Goal: Transaction & Acquisition: Purchase product/service

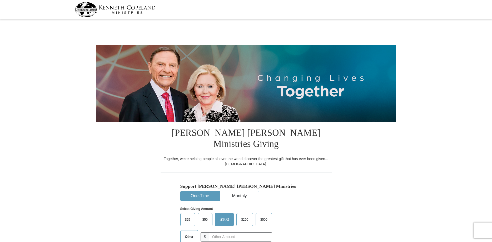
select select "[GEOGRAPHIC_DATA]"
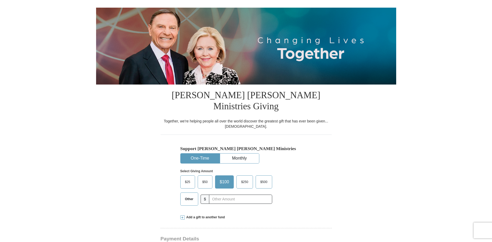
scroll to position [81, 0]
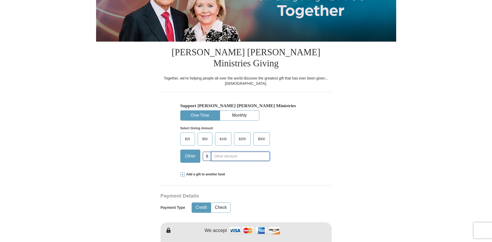
click at [216, 152] on input "text" at bounding box center [240, 156] width 58 height 9
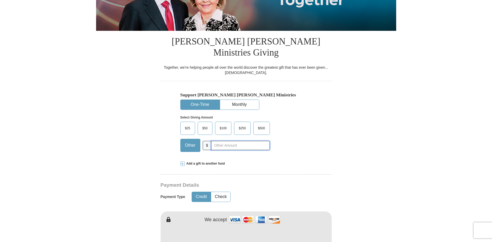
scroll to position [107, 0]
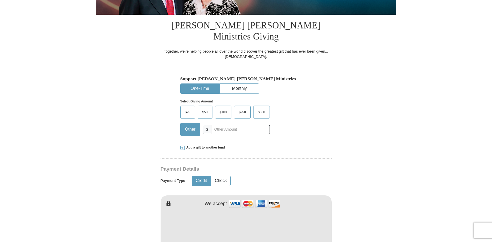
click at [209, 145] on span "Add a gift to another fund" at bounding box center [204, 147] width 41 height 4
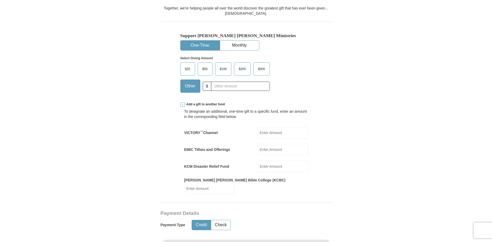
scroll to position [161, 0]
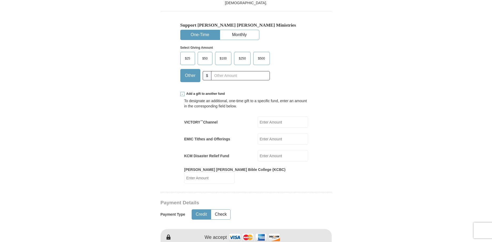
click at [273, 133] on input "EMIC Tithes and Offerings" at bounding box center [283, 138] width 50 height 11
type input "0"
type input "30"
click at [244, 136] on div "To designate an additional, one-time gift to a specific fund, enter an amount i…" at bounding box center [246, 139] width 124 height 87
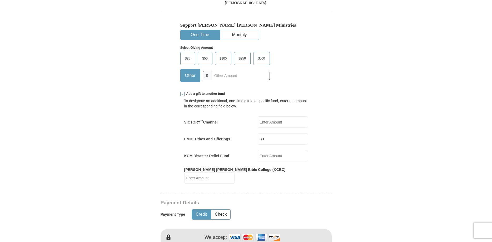
click at [267, 150] on input "KCM Disaster Relief Fund" at bounding box center [283, 155] width 50 height 11
type input "20"
click at [249, 135] on div "To designate an additional, one-time gift to a specific fund, enter an amount i…" at bounding box center [246, 139] width 124 height 87
click at [234, 172] on input "[PERSON_NAME] [PERSON_NAME] Bible College (KCBC)" at bounding box center [209, 177] width 50 height 11
type input "5"
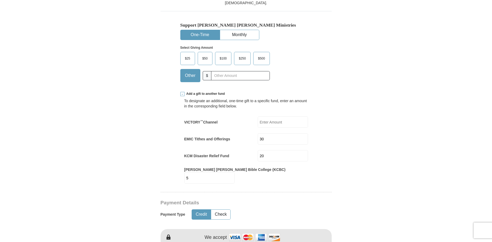
click at [230, 150] on div "KCM Disaster Relief Fund 20 KCM Disaster Relief Fund Amount must be a valid num…" at bounding box center [246, 155] width 124 height 11
click at [220, 209] on button "Check" at bounding box center [220, 214] width 19 height 10
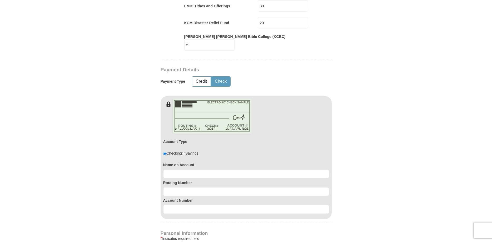
scroll to position [295, 0]
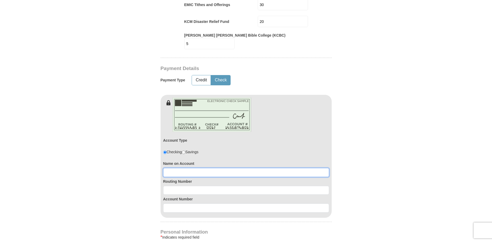
click at [176, 168] on input at bounding box center [246, 172] width 166 height 9
type input "[PERSON_NAME] & [PERSON_NAME]"
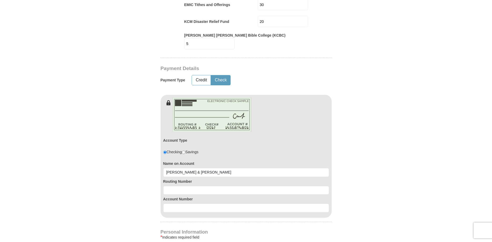
type input "[PERSON_NAME] &"
type input "PO BOX 44"
type input "79851"
type input "9154911741"
click at [171, 186] on input at bounding box center [246, 190] width 166 height 9
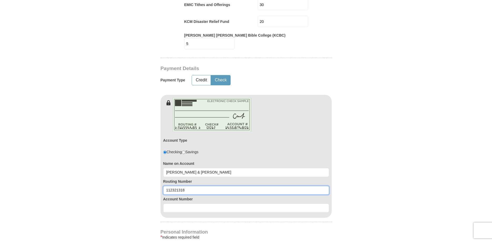
type input "112321318"
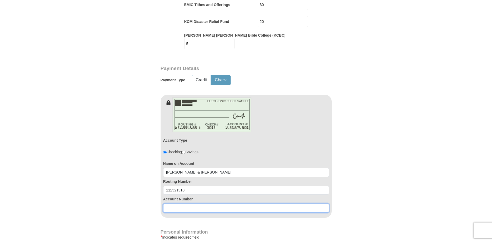
click at [174, 203] on input at bounding box center [246, 207] width 166 height 9
type input "182765"
click at [139, 169] on form "[PERSON_NAME] [PERSON_NAME] Ministries Giving Together, we're helping people al…" at bounding box center [246, 110] width 300 height 769
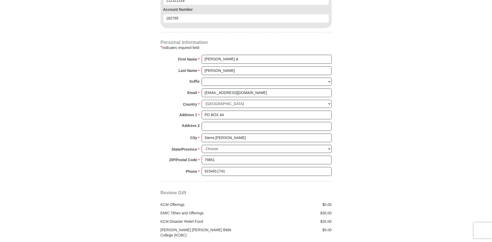
scroll to position [537, 0]
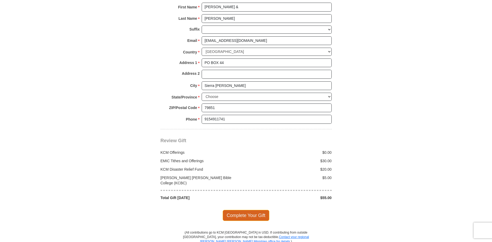
click at [241, 210] on span "Complete Your Gift" at bounding box center [246, 215] width 47 height 11
